Goal: Task Accomplishment & Management: Manage account settings

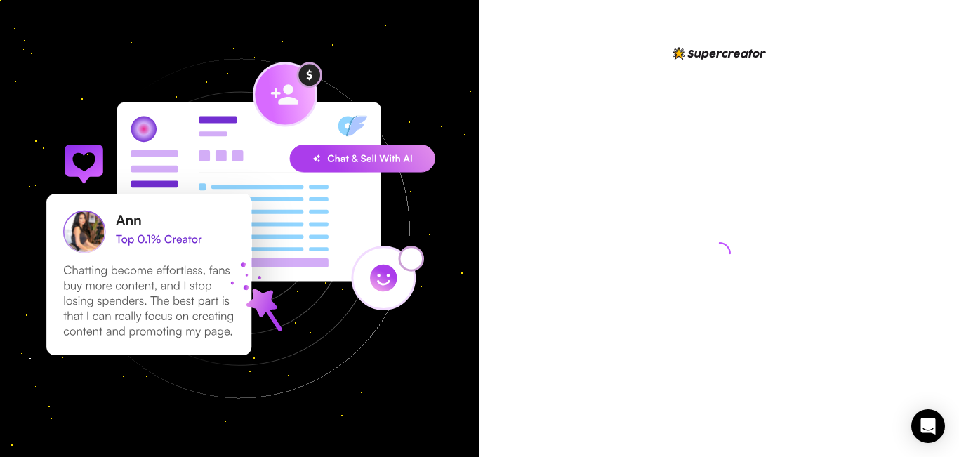
drag, startPoint x: 452, startPoint y: 178, endPoint x: 447, endPoint y: 204, distance: 27.1
click at [452, 178] on img at bounding box center [239, 228] width 479 height 479
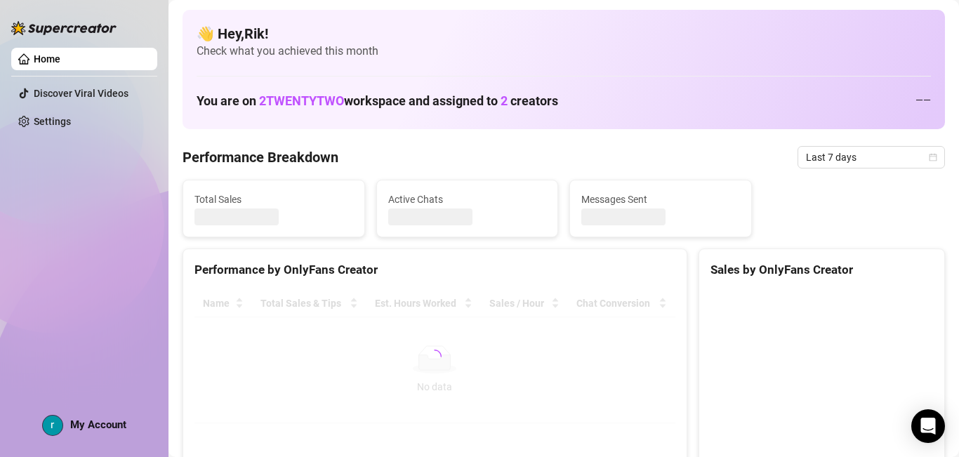
click at [421, 359] on div at bounding box center [434, 356] width 481 height 133
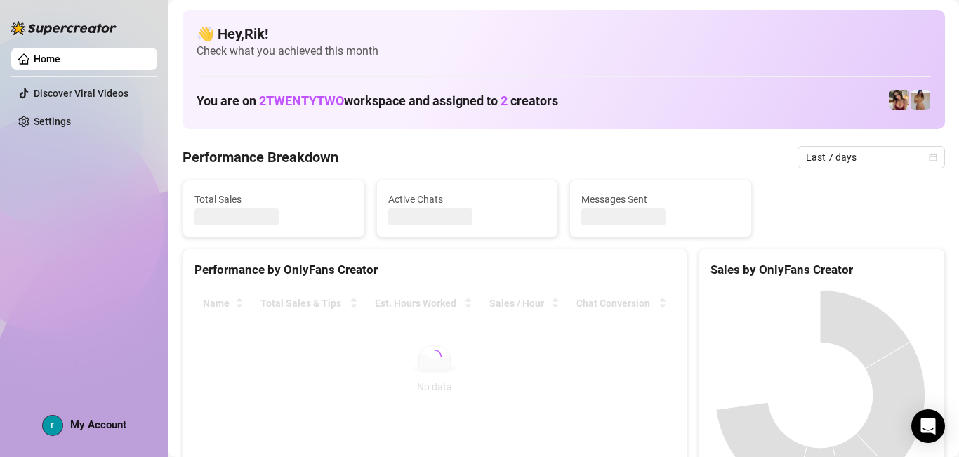
click at [151, 311] on div "Home Discover Viral Videos Settings My Account" at bounding box center [84, 222] width 146 height 444
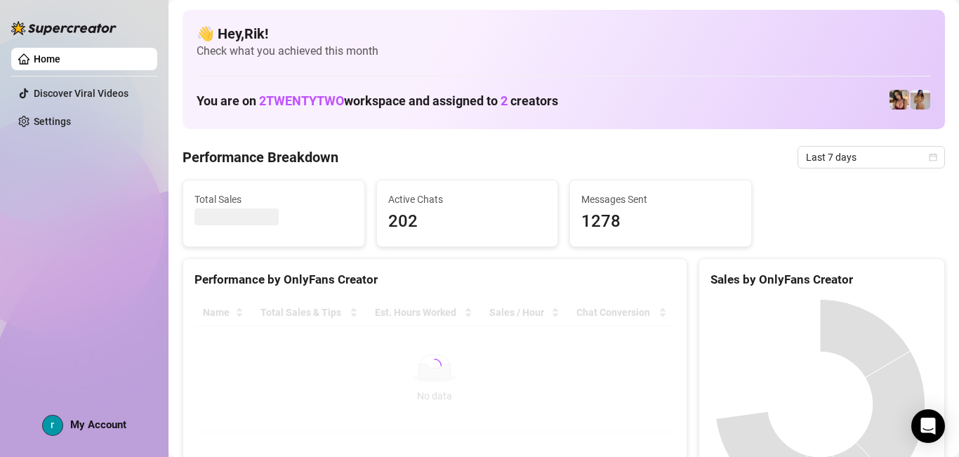
click at [157, 309] on aside "Home Discover Viral Videos Settings My Account" at bounding box center [84, 228] width 168 height 457
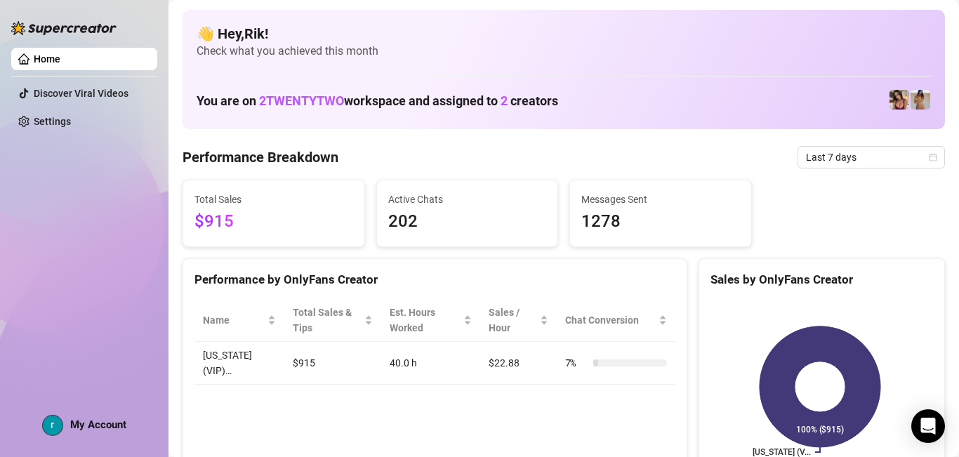
click at [164, 303] on aside "Home Discover Viral Videos Settings My Account" at bounding box center [84, 228] width 168 height 457
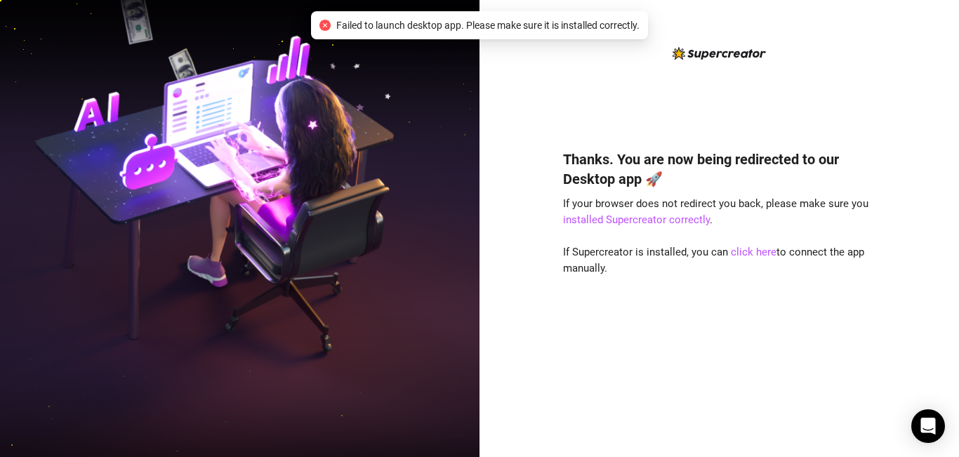
click at [477, 258] on img at bounding box center [239, 229] width 479 height 602
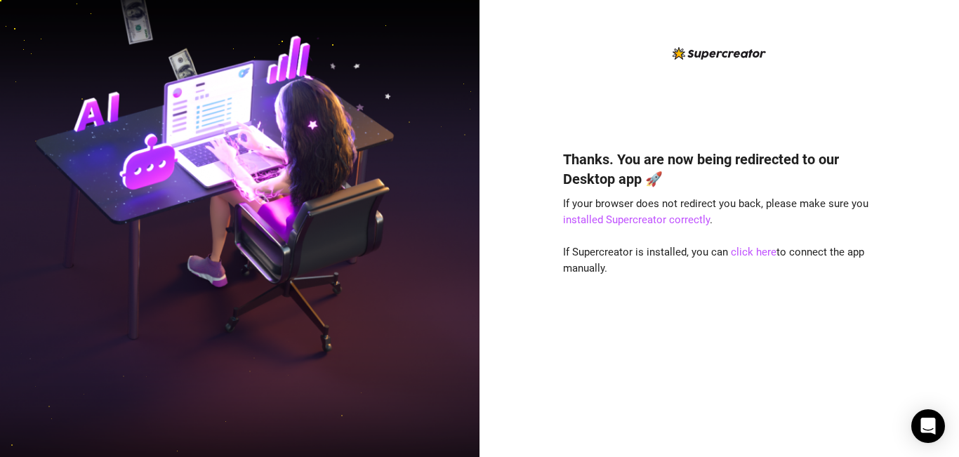
click at [370, 362] on img at bounding box center [239, 229] width 479 height 602
drag, startPoint x: 547, startPoint y: 125, endPoint x: 540, endPoint y: 120, distance: 8.6
click at [540, 120] on div "Thanks. You are now being redirected to our Desktop app 🚀 If your browser does …" at bounding box center [718, 228] width 479 height 457
click at [536, 113] on div "Thanks. You are now being redirected to our Desktop app 🚀 If your browser does …" at bounding box center [718, 228] width 479 height 457
click at [758, 251] on link "click here" at bounding box center [754, 252] width 46 height 13
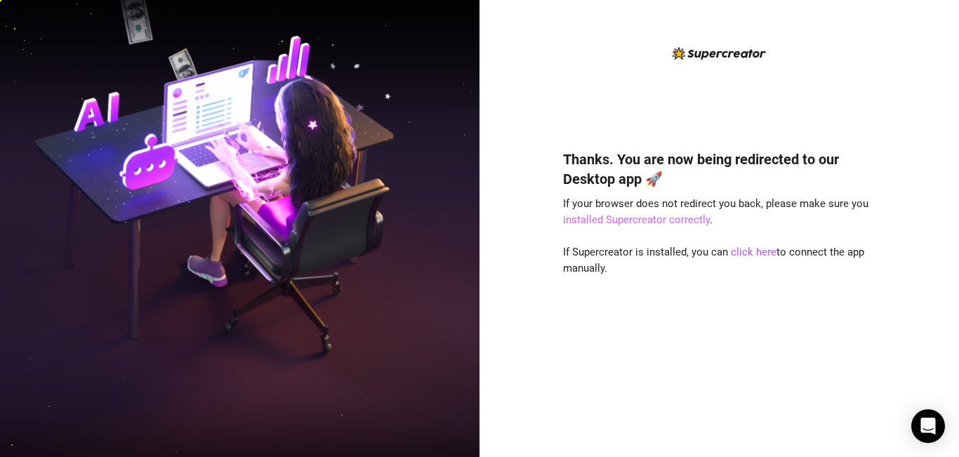
click at [663, 215] on link "installed Supercreator correctly" at bounding box center [636, 219] width 147 height 13
click at [743, 248] on link "click here" at bounding box center [754, 252] width 46 height 13
click at [383, 206] on img at bounding box center [239, 229] width 479 height 602
drag, startPoint x: 383, startPoint y: 206, endPoint x: 386, endPoint y: 290, distance: 84.3
click at [383, 208] on img at bounding box center [239, 229] width 479 height 602
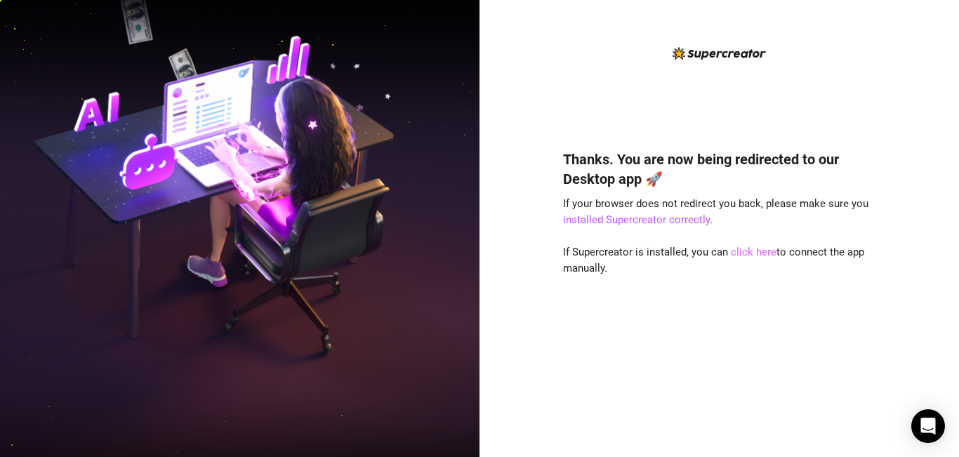
click at [752, 253] on link "click here" at bounding box center [754, 252] width 46 height 13
click at [917, 27] on div "Thanks. You are now being redirected to our Desktop app 🚀 If your browser does …" at bounding box center [718, 228] width 479 height 457
click at [917, 31] on div "Thanks. You are now being redirected to our Desktop app 🚀 If your browser does …" at bounding box center [718, 228] width 479 height 457
click at [907, 25] on div "Thanks. You are now being redirected to our Desktop app 🚀 If your browser does …" at bounding box center [718, 228] width 479 height 457
click at [522, 253] on div "Thanks. You are now being redirected to our Desktop app 🚀 If your browser does …" at bounding box center [718, 228] width 479 height 457
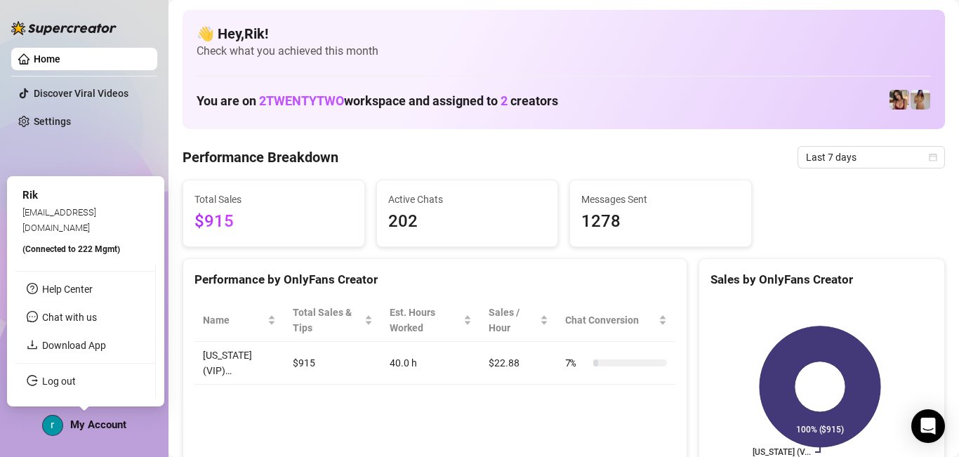
click at [88, 429] on span "My Account" at bounding box center [98, 424] width 56 height 13
click at [67, 385] on link "Log out" at bounding box center [59, 381] width 34 height 11
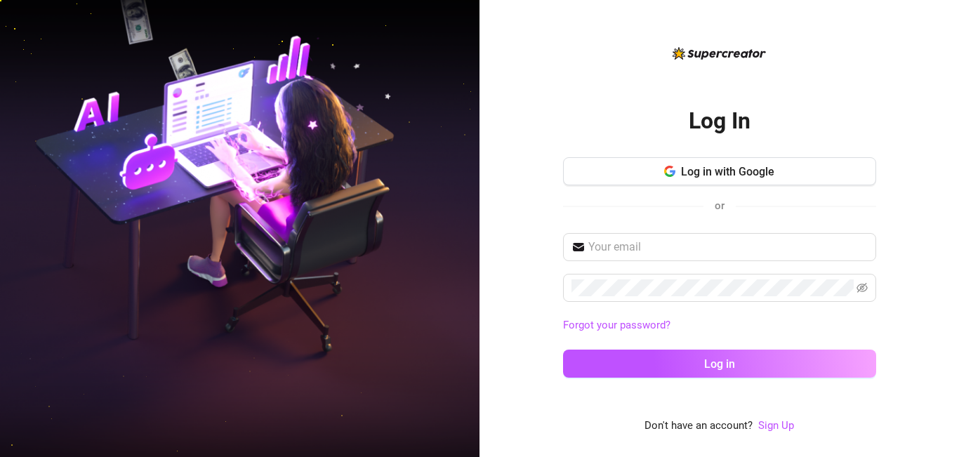
click at [204, 140] on img at bounding box center [239, 229] width 479 height 602
click at [472, 301] on img at bounding box center [239, 229] width 479 height 602
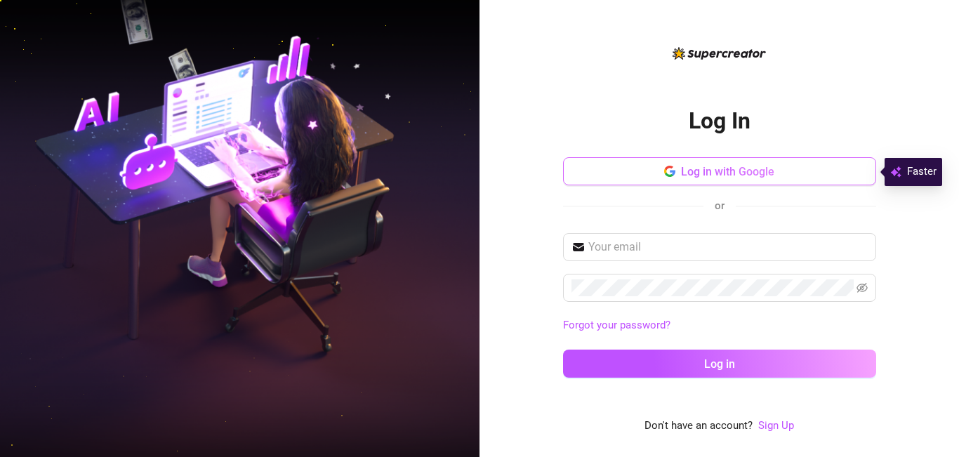
click at [597, 176] on button "Log in with Google" at bounding box center [719, 171] width 313 height 28
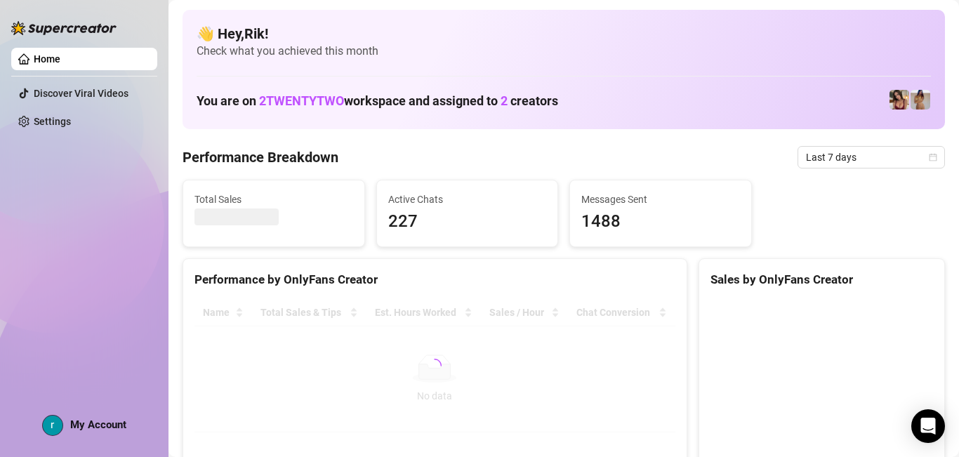
click at [159, 291] on aside "Home Discover Viral Videos Settings My Account" at bounding box center [84, 228] width 168 height 457
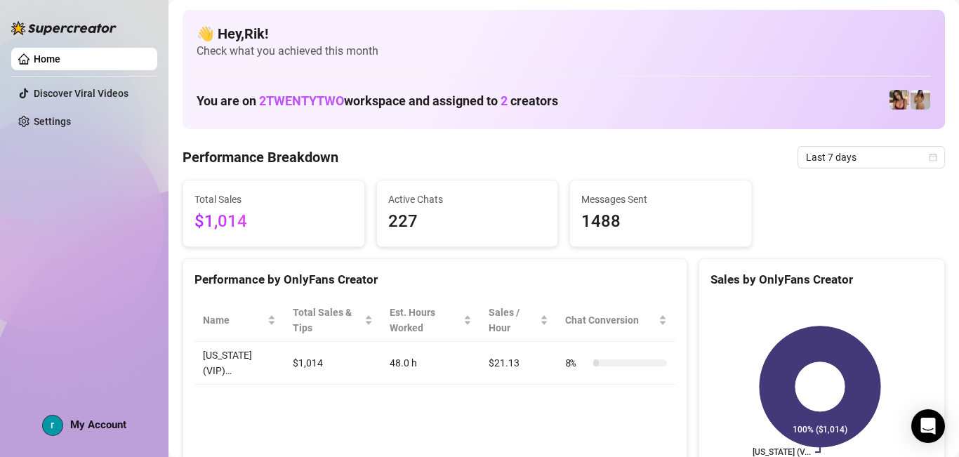
click at [159, 291] on aside "Home Discover Viral Videos Settings My Account" at bounding box center [84, 228] width 168 height 457
drag, startPoint x: 185, startPoint y: 268, endPoint x: 184, endPoint y: 277, distance: 9.2
click at [184, 271] on div "Performance by OnlyFans Creator" at bounding box center [434, 274] width 503 height 30
click at [184, 277] on div "Performance by OnlyFans Creator" at bounding box center [434, 274] width 503 height 30
drag, startPoint x: 184, startPoint y: 285, endPoint x: 184, endPoint y: 297, distance: 11.9
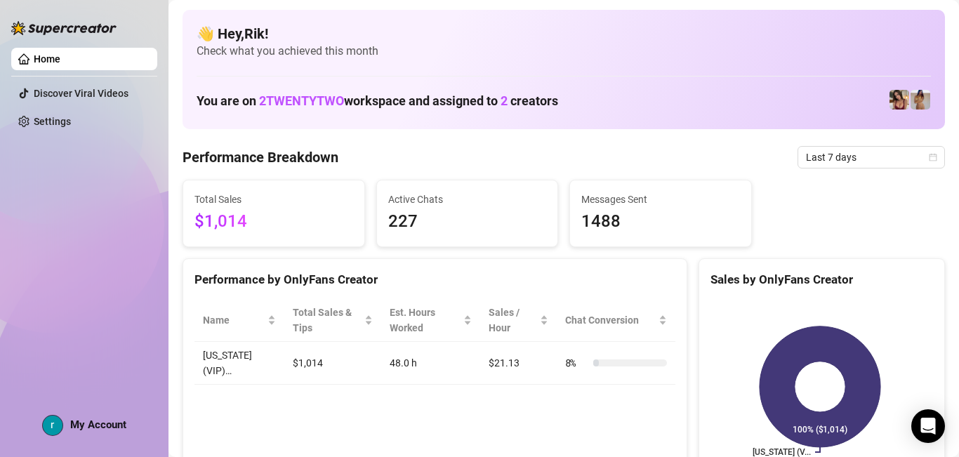
click at [184, 287] on div "Performance by OnlyFans Creator" at bounding box center [434, 274] width 503 height 30
click at [184, 298] on div "Name Total Sales & Tips Est. Hours Worked Sales / Hour Chat Conversion [US_STAT…" at bounding box center [434, 342] width 503 height 108
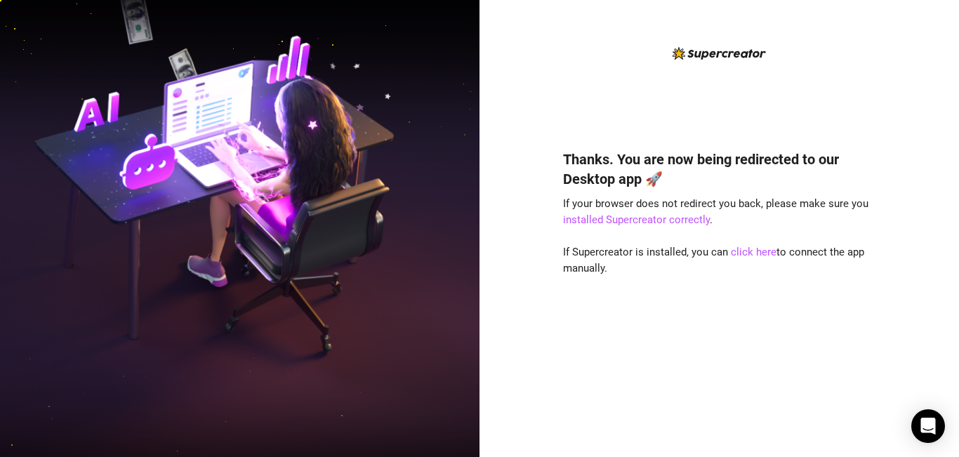
click at [279, 365] on img at bounding box center [239, 229] width 479 height 602
click at [279, 357] on img at bounding box center [239, 229] width 479 height 602
